Goal: Register for event/course

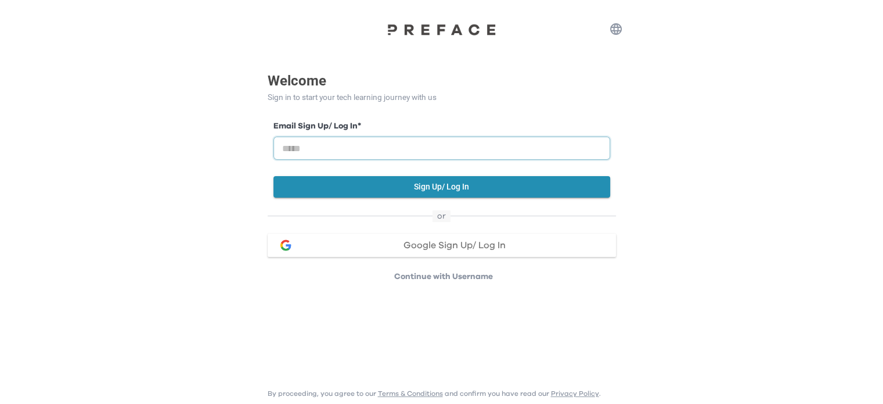
click at [533, 143] on input "email" at bounding box center [442, 147] width 337 height 23
type input "**********"
click at [383, 190] on button "Sign Up/ Log In" at bounding box center [442, 186] width 337 height 21
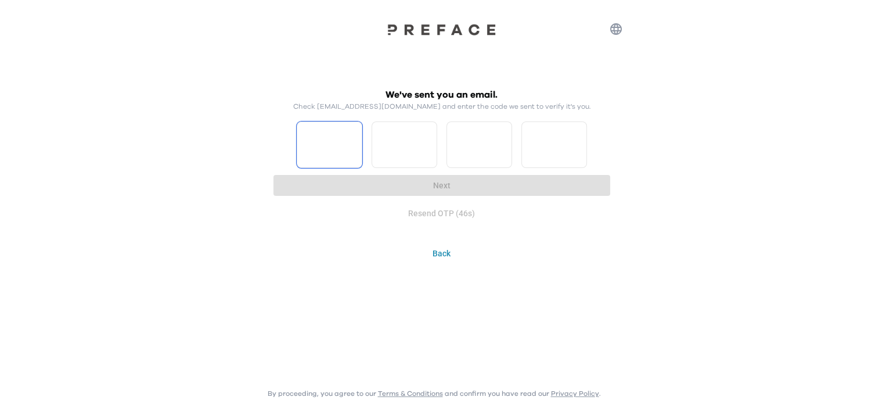
click at [345, 132] on input "Please enter OTP character 1" at bounding box center [330, 144] width 66 height 46
type input "*"
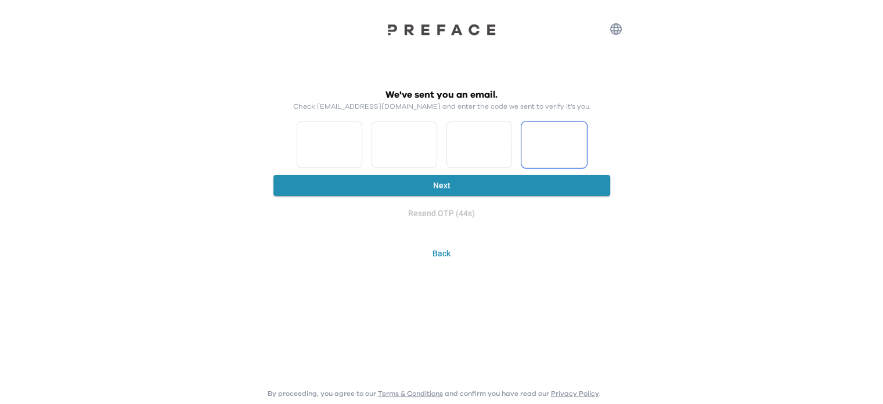
type input "*"
click at [497, 189] on button "Next" at bounding box center [442, 185] width 337 height 21
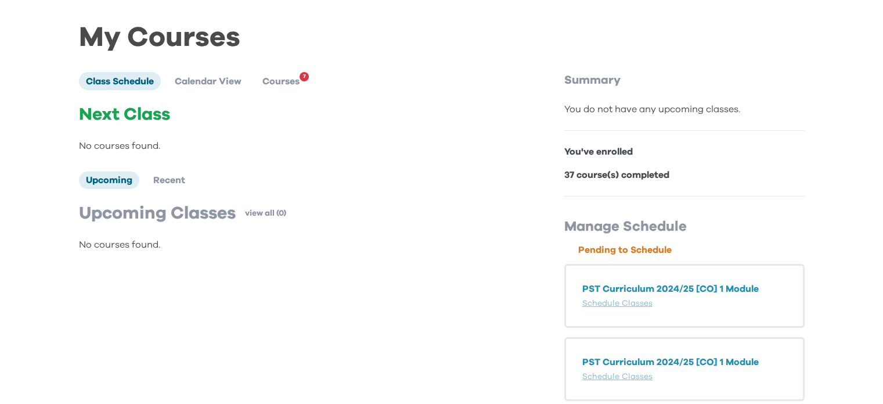
scroll to position [23, 0]
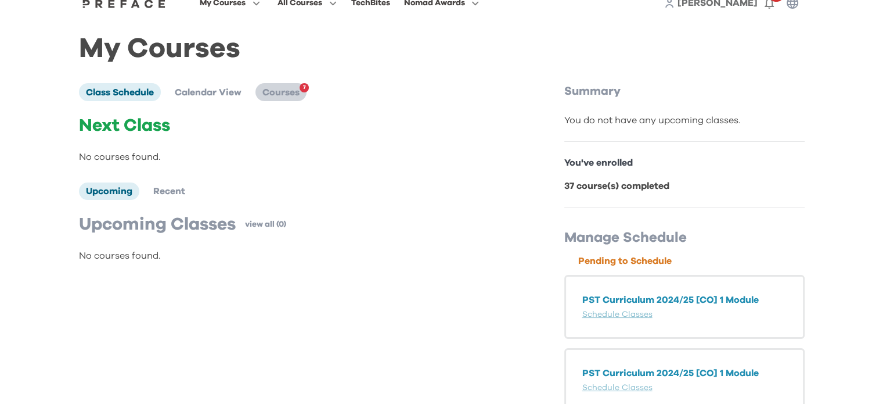
click at [279, 97] on span "Courses" at bounding box center [281, 92] width 37 height 9
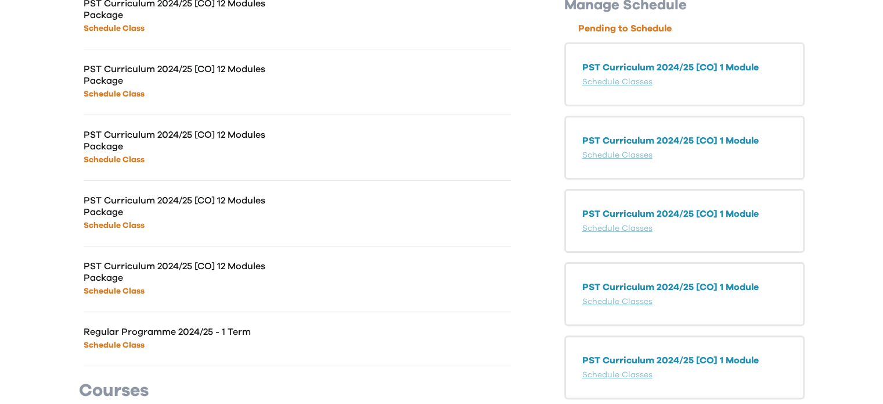
scroll to position [197, 0]
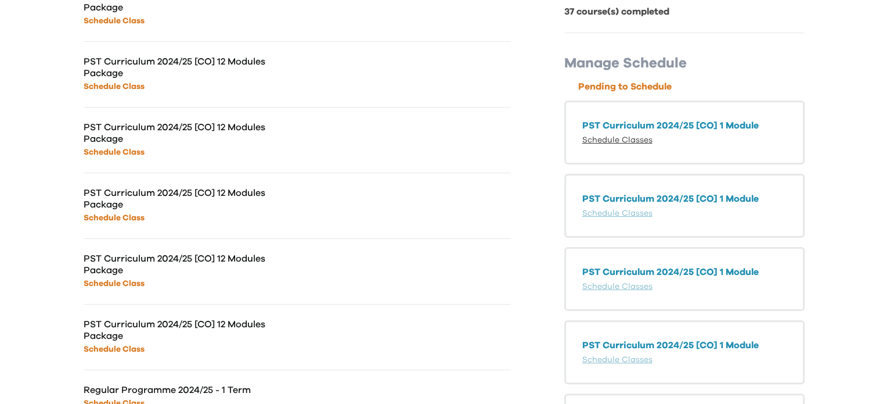
click at [629, 143] on link "Schedule Classes" at bounding box center [618, 140] width 70 height 8
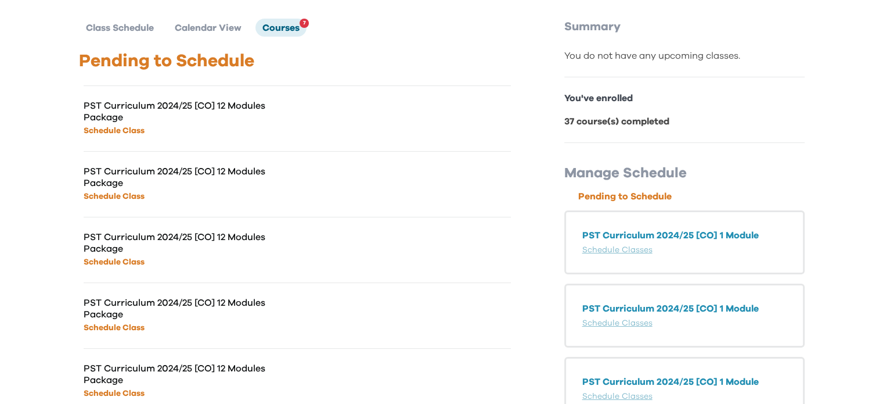
scroll to position [0, 0]
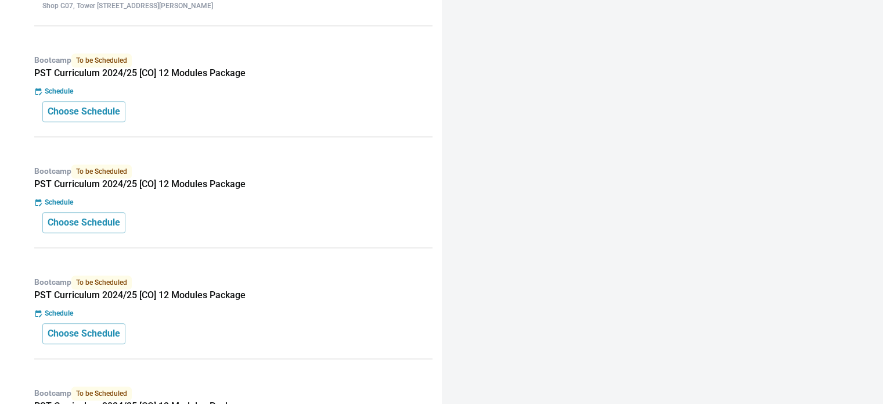
scroll to position [929, 0]
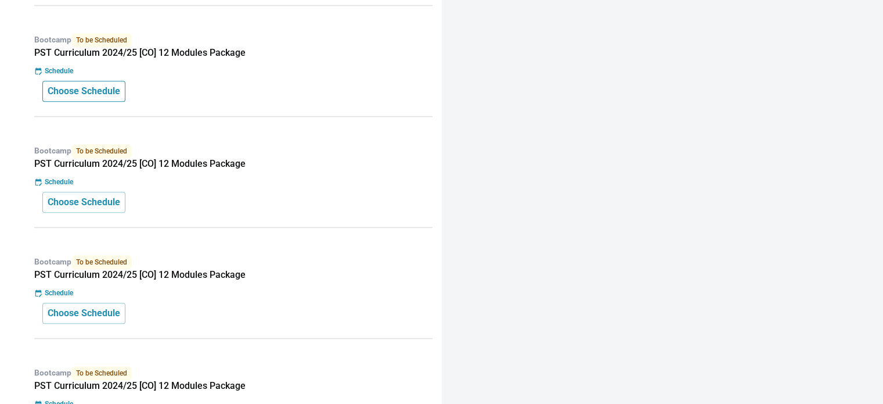
click at [69, 88] on p "Choose Schedule" at bounding box center [84, 91] width 73 height 14
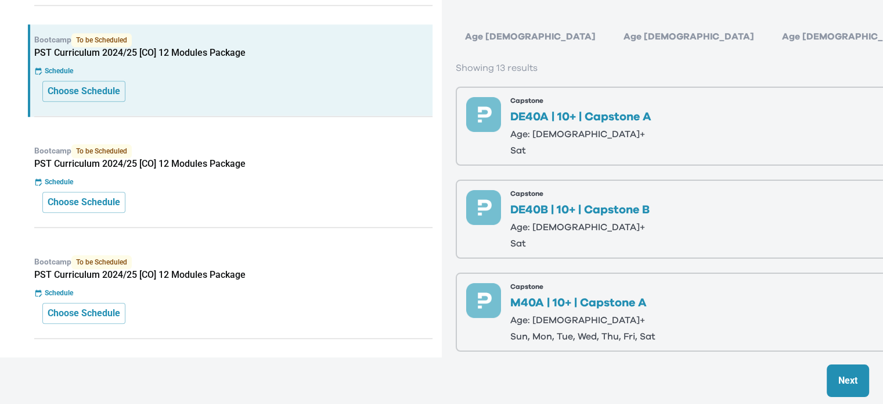
scroll to position [0, 0]
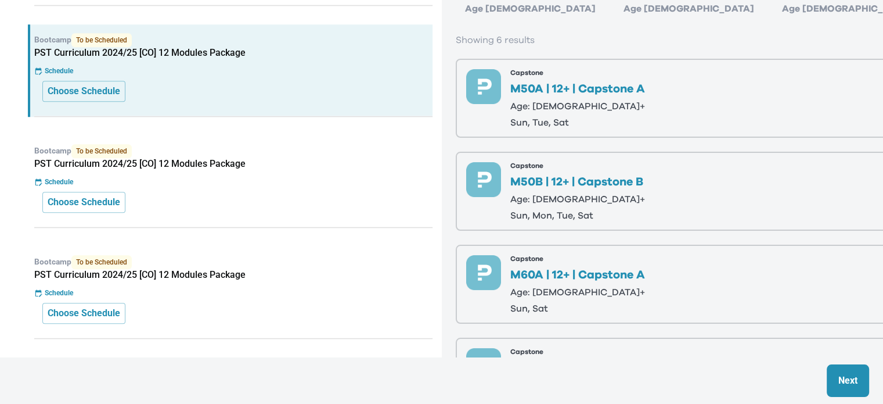
scroll to position [36, 0]
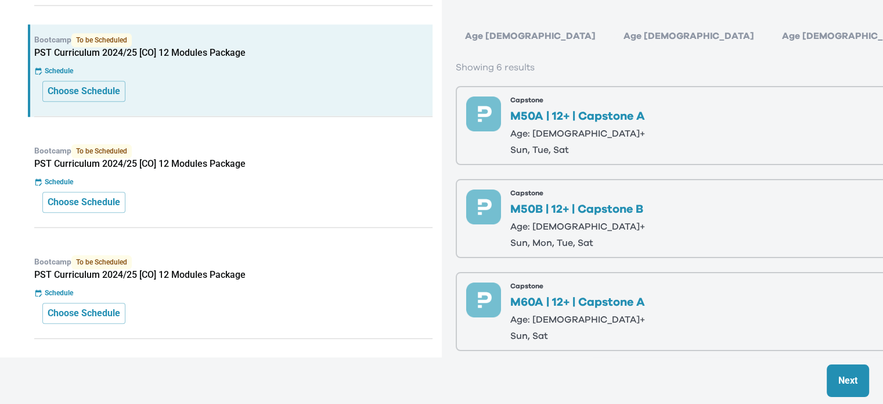
click at [602, 119] on p "M50A | 12+ | Capstone A" at bounding box center [577, 116] width 135 height 12
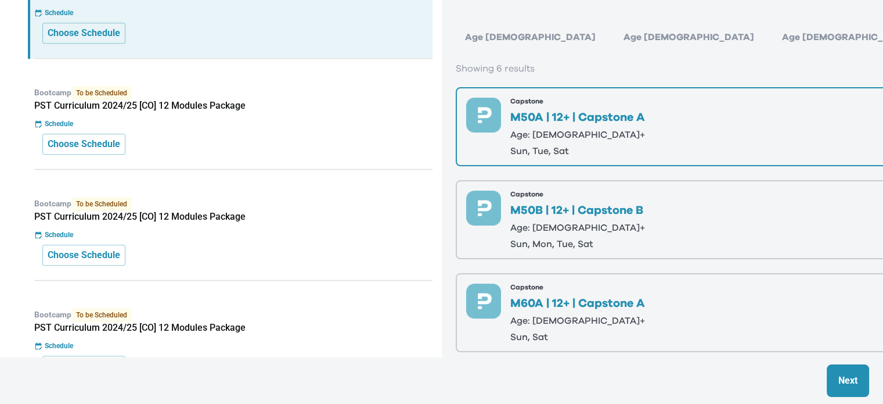
scroll to position [39, 0]
